Goal: Information Seeking & Learning: Learn about a topic

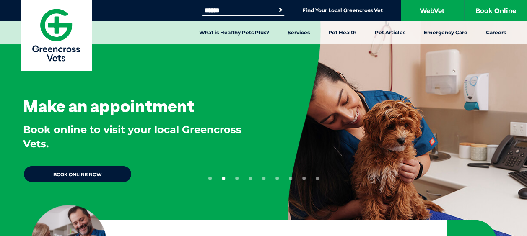
click at [244, 12] on input "Search for:" at bounding box center [237, 10] width 71 height 7
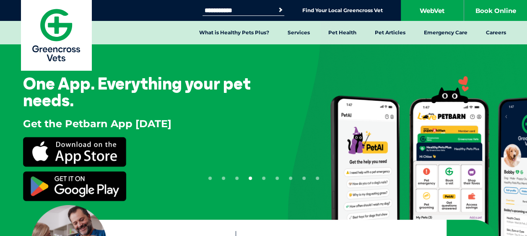
type input "**********"
click at [276, 6] on button "Search" at bounding box center [280, 10] width 8 height 8
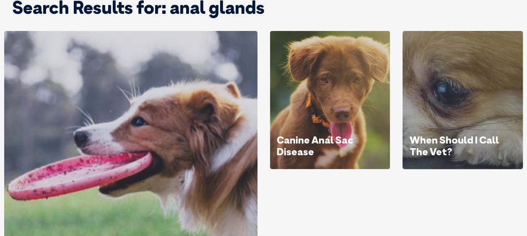
scroll to position [95, 0]
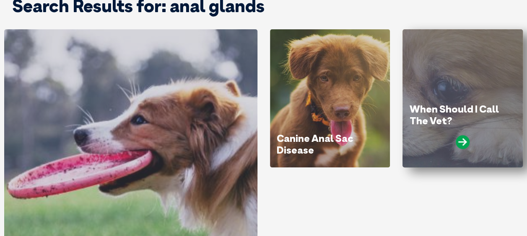
click at [472, 127] on h1 "When Should I Call The Vet?" at bounding box center [462, 115] width 107 height 23
click at [463, 149] on icon at bounding box center [463, 142] width 14 height 14
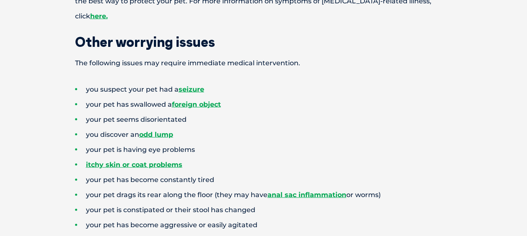
scroll to position [819, 0]
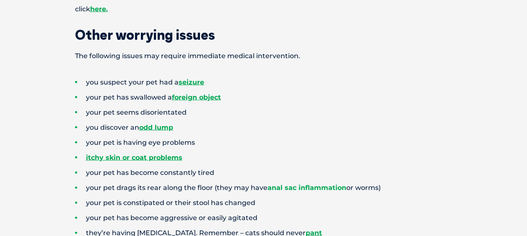
click at [322, 184] on link "anal sac inflammation" at bounding box center [306, 188] width 79 height 8
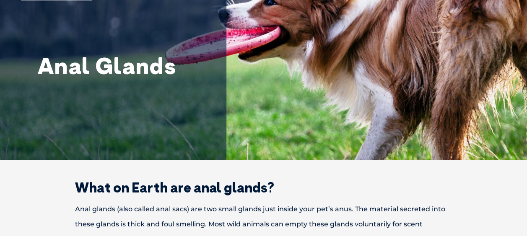
scroll to position [68, 0]
